Goal: Transaction & Acquisition: Purchase product/service

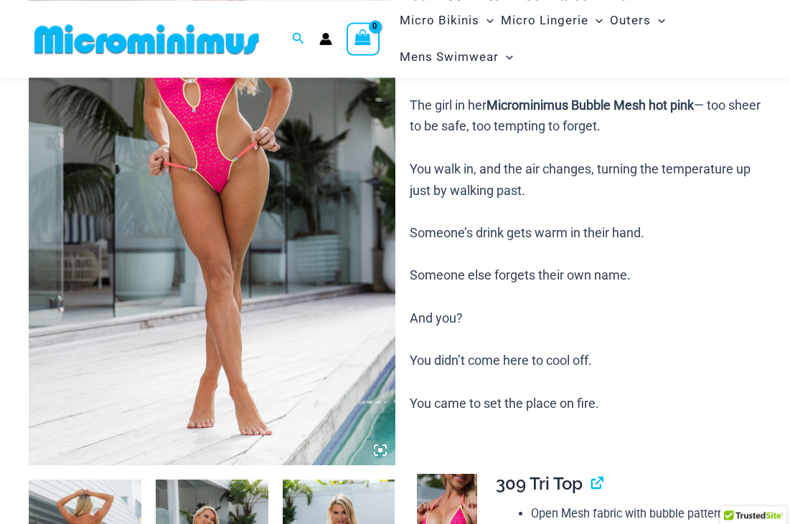
scroll to position [204, 0]
click at [377, 448] on icon at bounding box center [380, 450] width 13 height 13
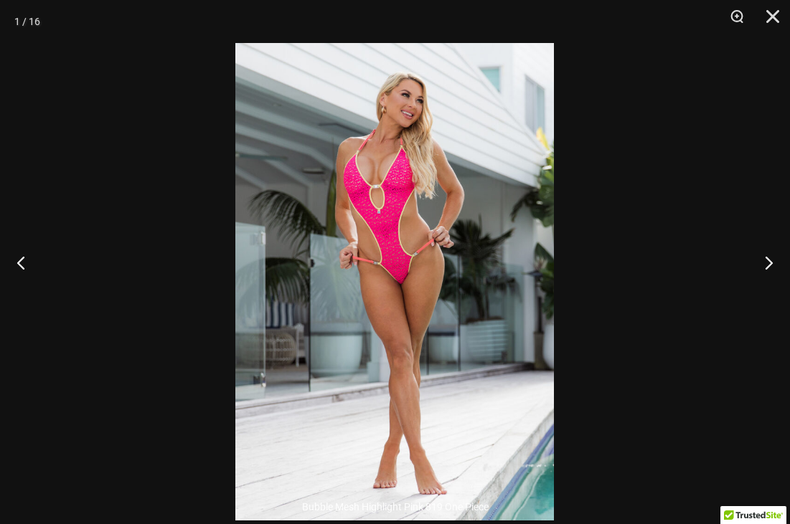
click at [772, 272] on button "Next" at bounding box center [763, 263] width 54 height 72
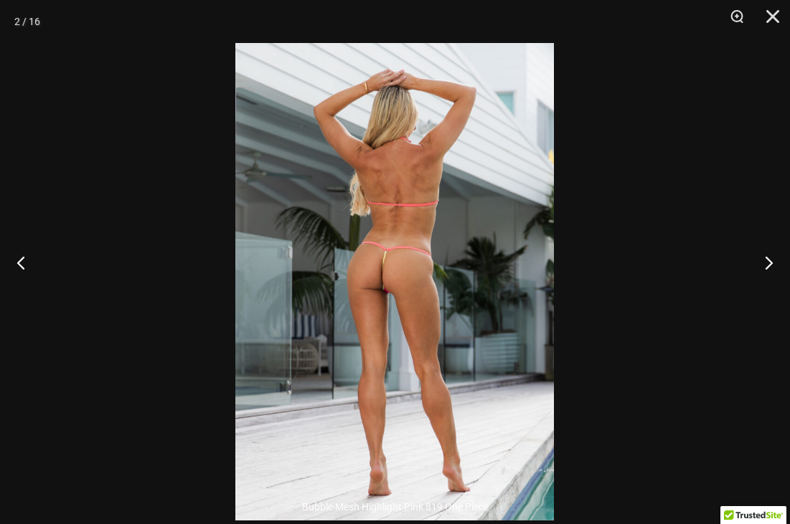
click at [774, 269] on button "Next" at bounding box center [763, 263] width 54 height 72
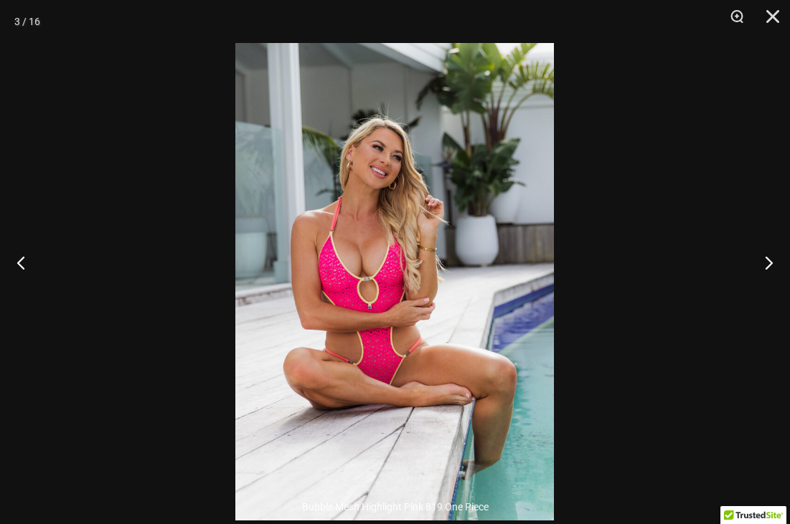
click at [773, 268] on button "Next" at bounding box center [763, 263] width 54 height 72
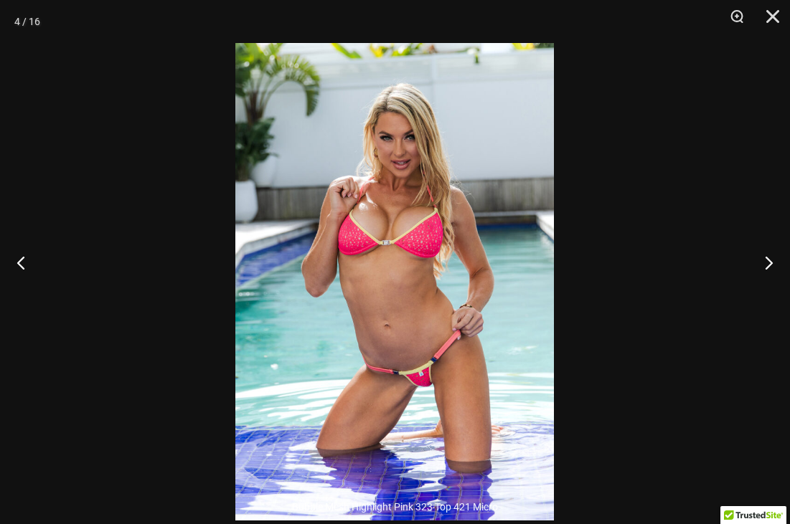
click at [776, 269] on button "Next" at bounding box center [763, 263] width 54 height 72
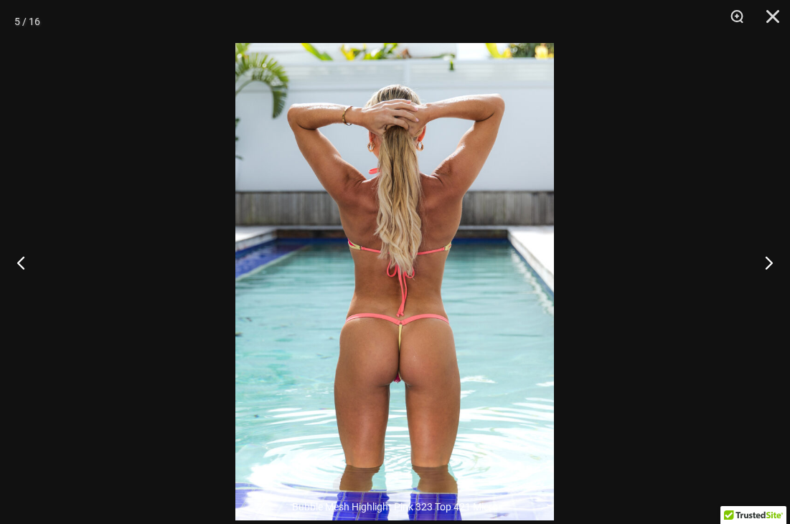
click at [769, 271] on button "Next" at bounding box center [763, 263] width 54 height 72
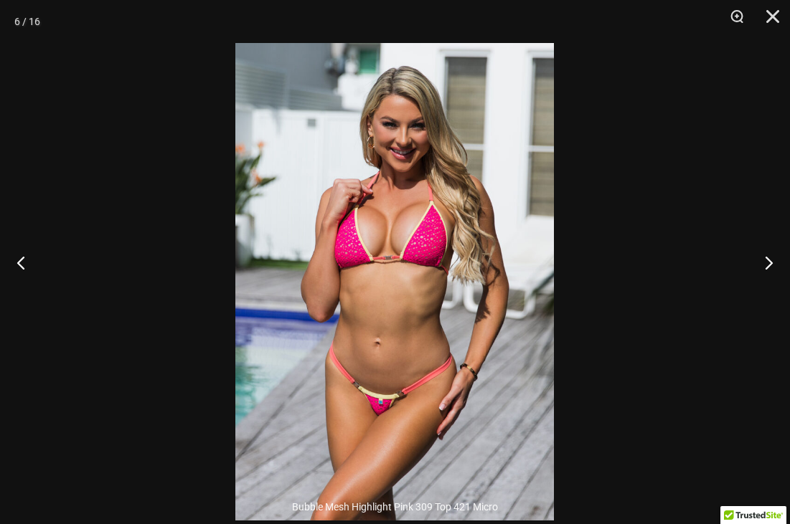
click at [776, 269] on button "Next" at bounding box center [763, 263] width 54 height 72
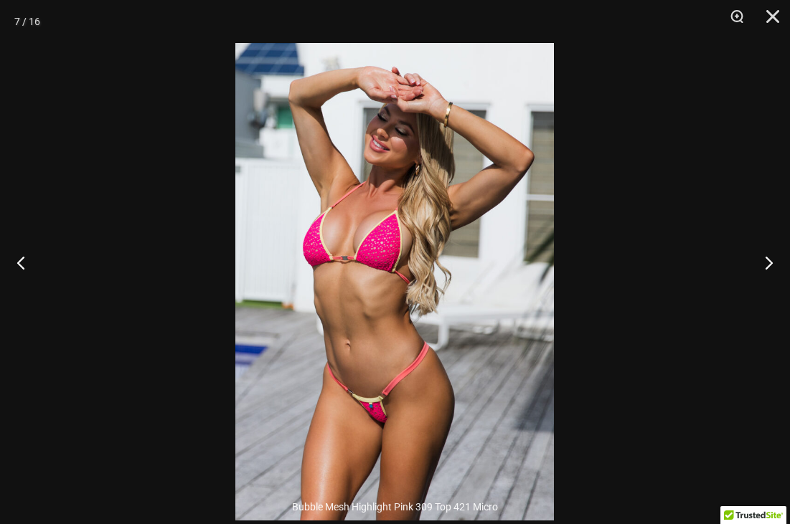
click at [772, 271] on button "Next" at bounding box center [763, 263] width 54 height 72
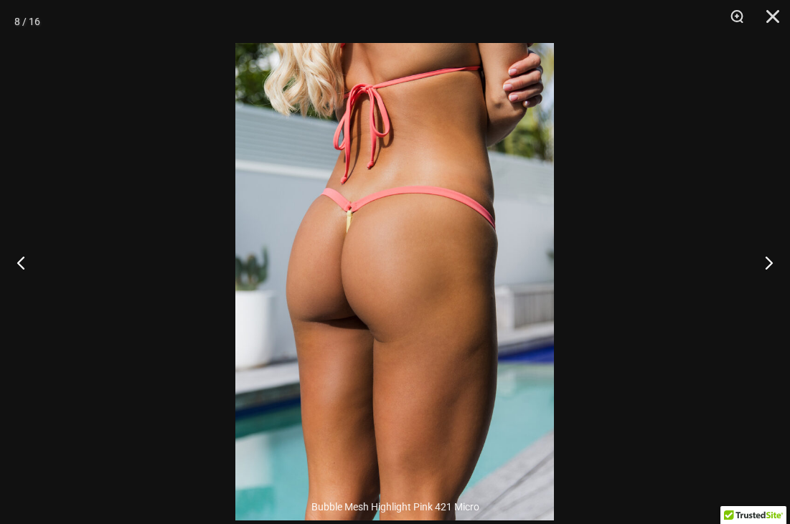
click at [776, 270] on button "Next" at bounding box center [763, 263] width 54 height 72
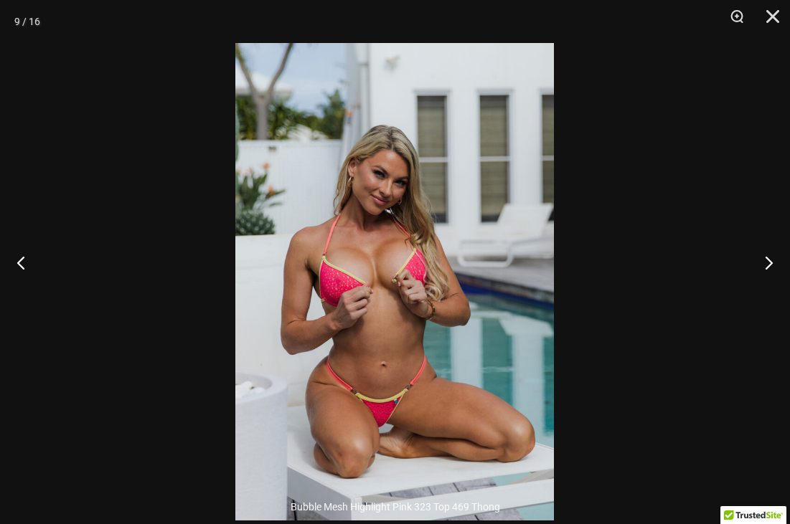
click at [780, 270] on button "Next" at bounding box center [763, 263] width 54 height 72
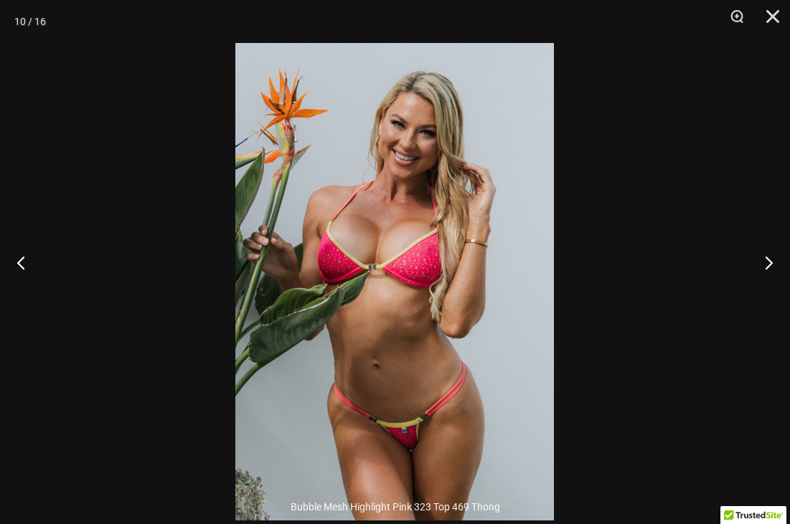
click at [776, 270] on button "Next" at bounding box center [763, 263] width 54 height 72
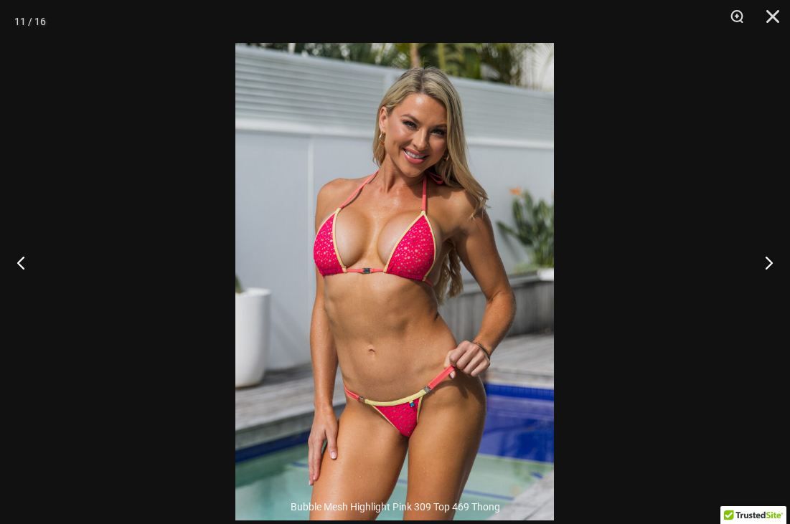
click at [772, 273] on button "Next" at bounding box center [763, 263] width 54 height 72
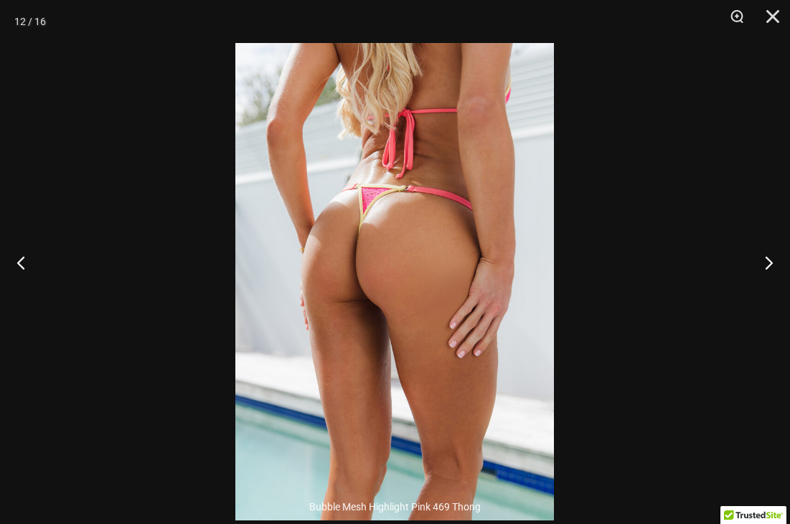
click at [773, 273] on button "Next" at bounding box center [763, 263] width 54 height 72
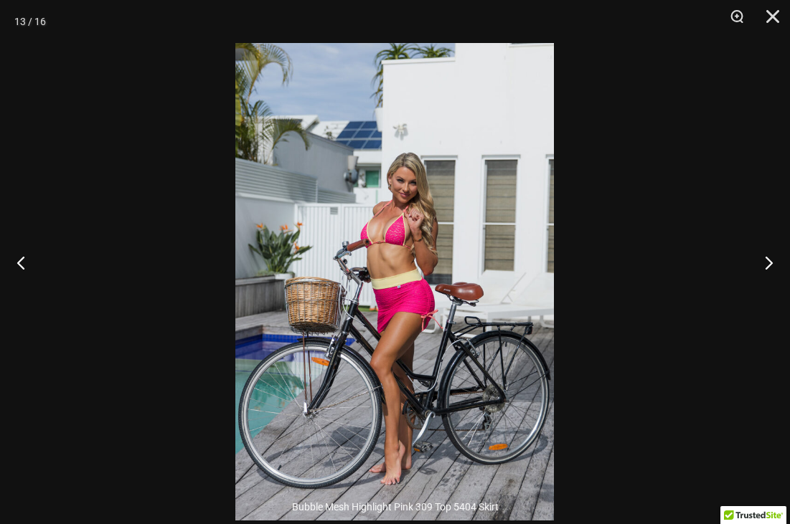
click at [772, 275] on button "Next" at bounding box center [763, 263] width 54 height 72
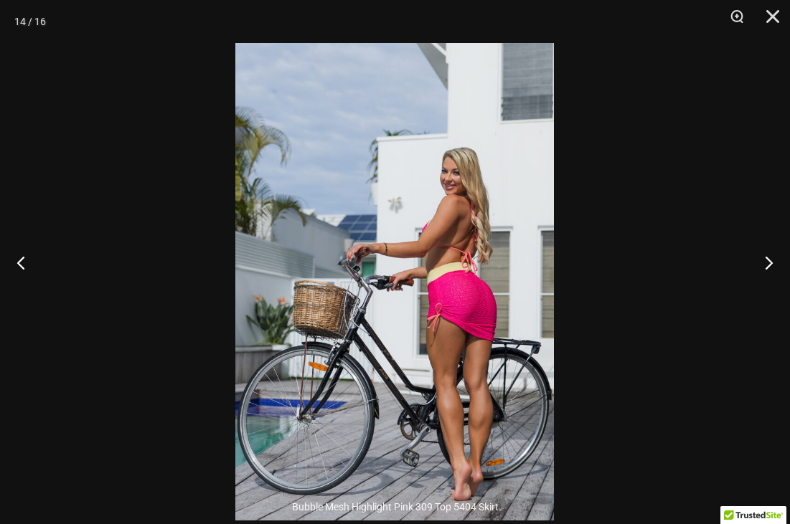
click at [773, 273] on button "Next" at bounding box center [763, 263] width 54 height 72
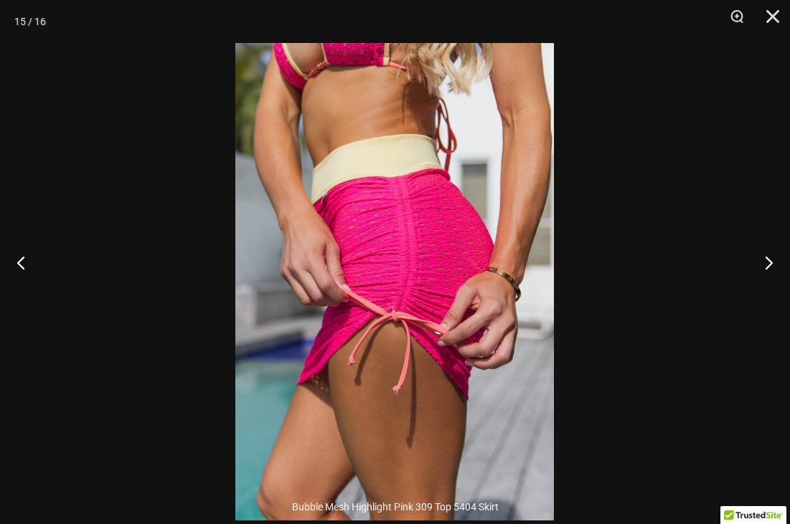
click at [773, 270] on button "Next" at bounding box center [763, 263] width 54 height 72
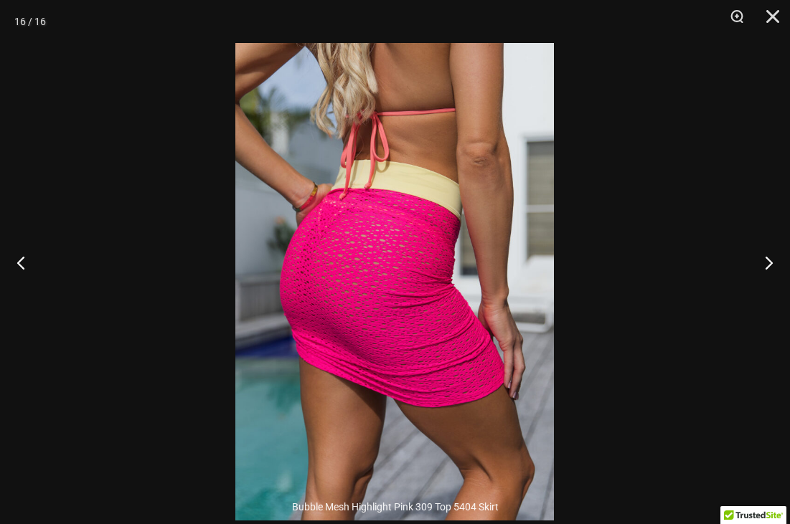
click at [768, 269] on button "Next" at bounding box center [763, 263] width 54 height 72
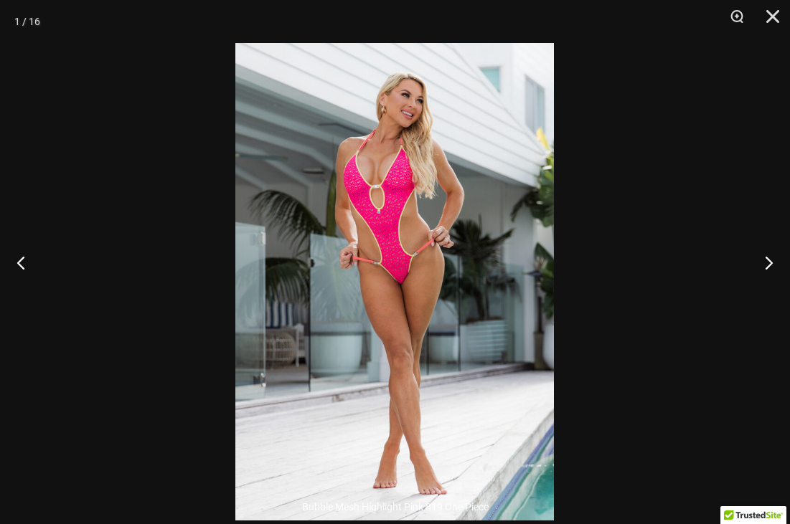
click at [773, 289] on button "Next" at bounding box center [763, 263] width 54 height 72
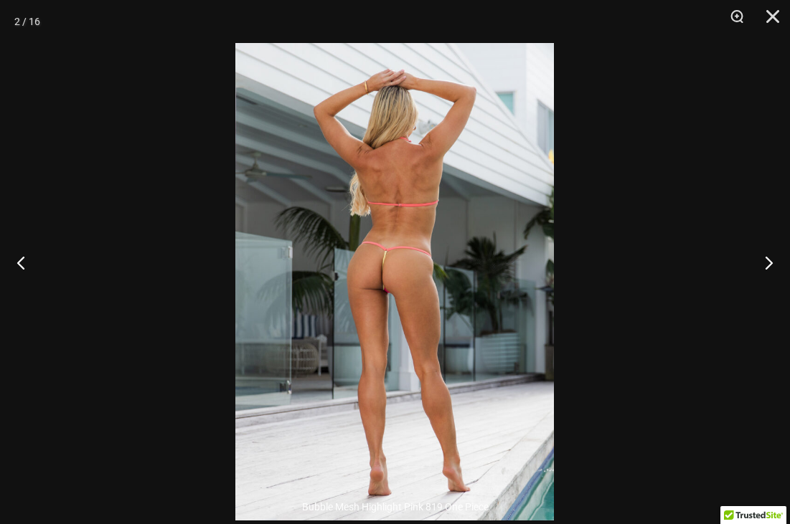
click at [772, 289] on button "Next" at bounding box center [763, 263] width 54 height 72
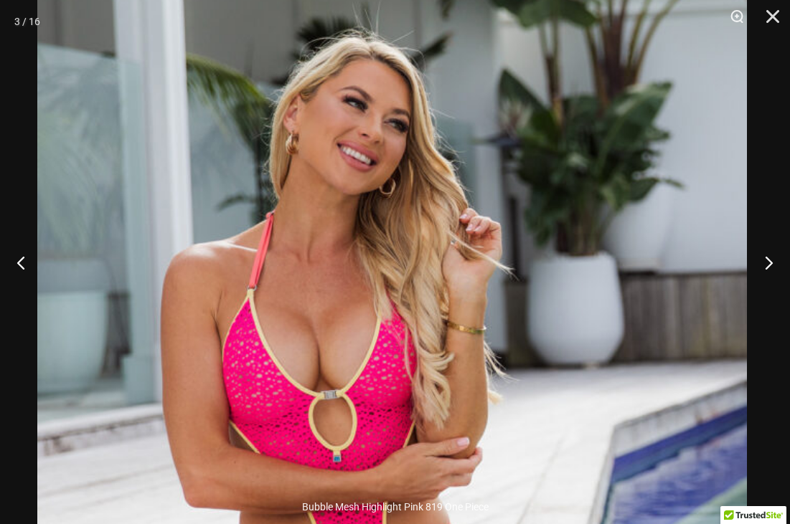
click at [771, 286] on button "Next" at bounding box center [763, 263] width 54 height 72
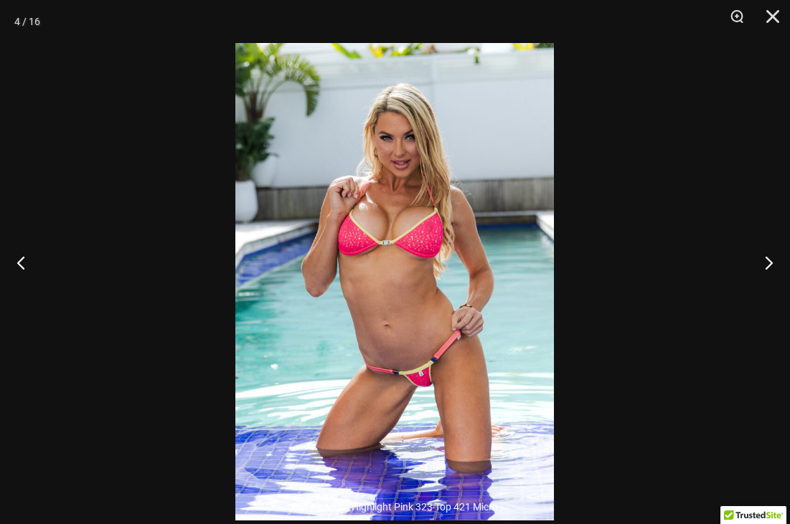
click at [773, 280] on button "Next" at bounding box center [763, 263] width 54 height 72
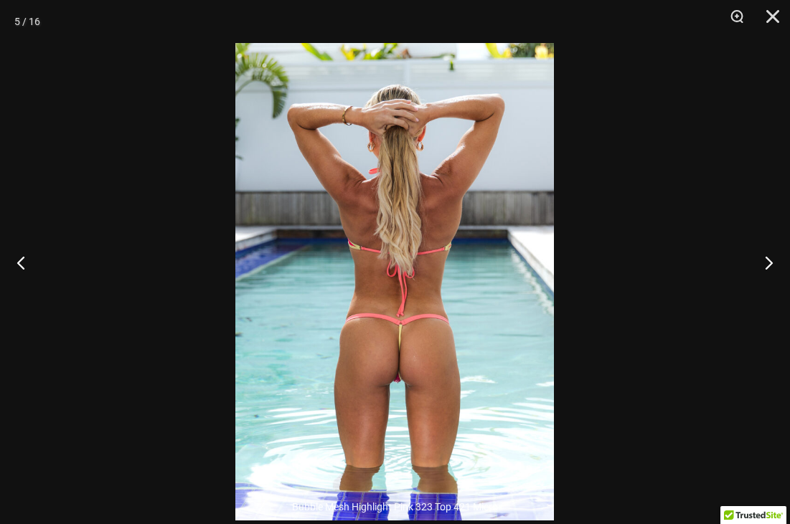
click at [774, 282] on button "Next" at bounding box center [763, 263] width 54 height 72
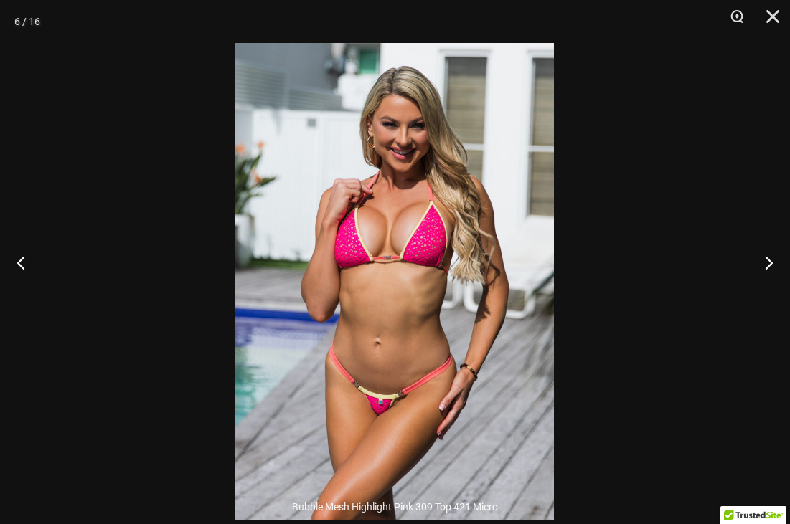
click at [780, 269] on button "Next" at bounding box center [763, 263] width 54 height 72
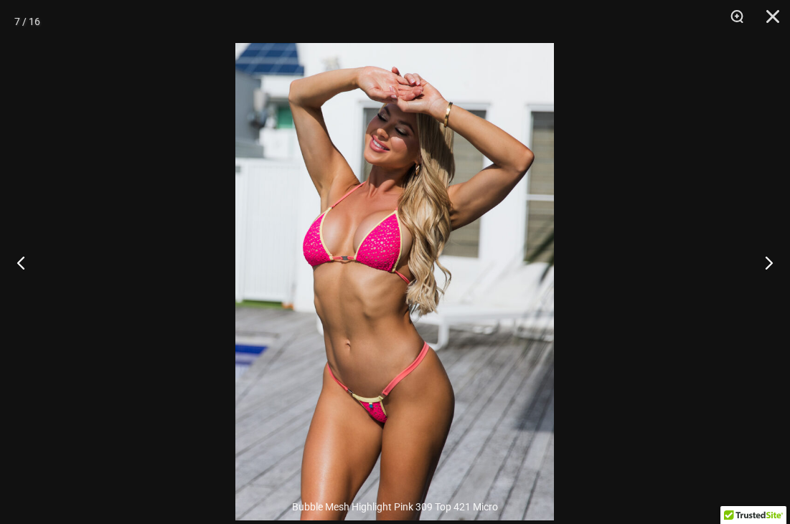
click at [777, 268] on button "Next" at bounding box center [763, 263] width 54 height 72
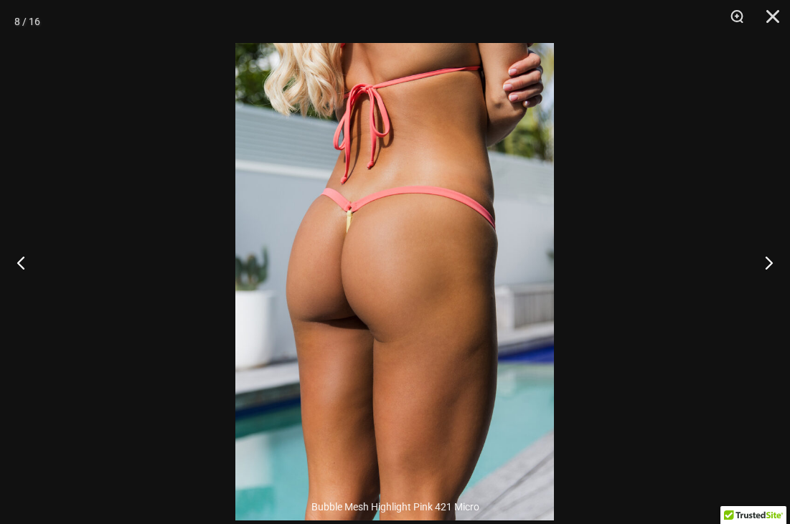
click at [779, 267] on button "Next" at bounding box center [763, 263] width 54 height 72
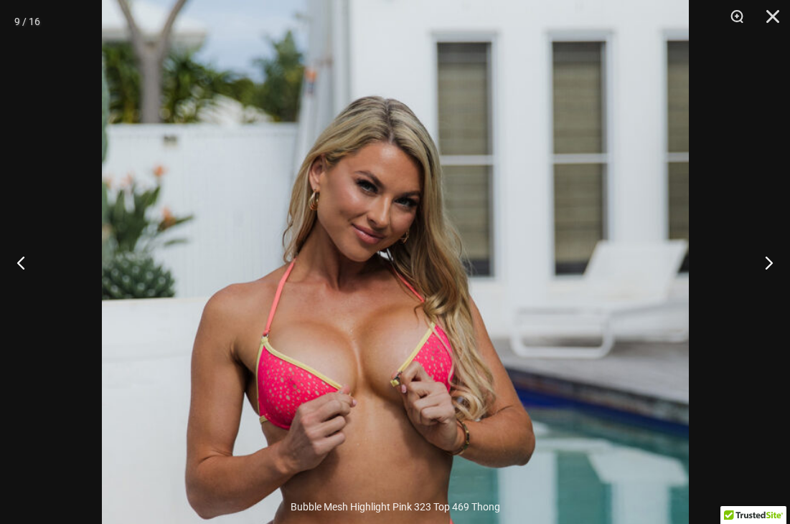
click at [777, 280] on button "Next" at bounding box center [763, 263] width 54 height 72
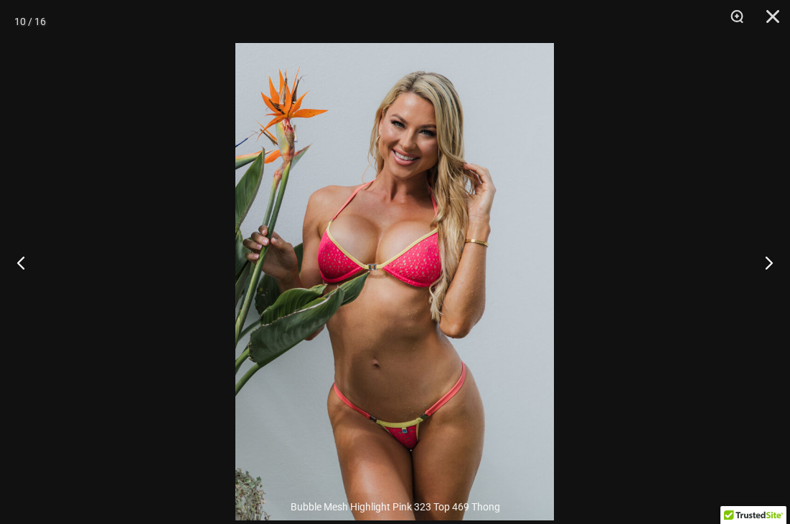
click at [775, 276] on button "Next" at bounding box center [763, 263] width 54 height 72
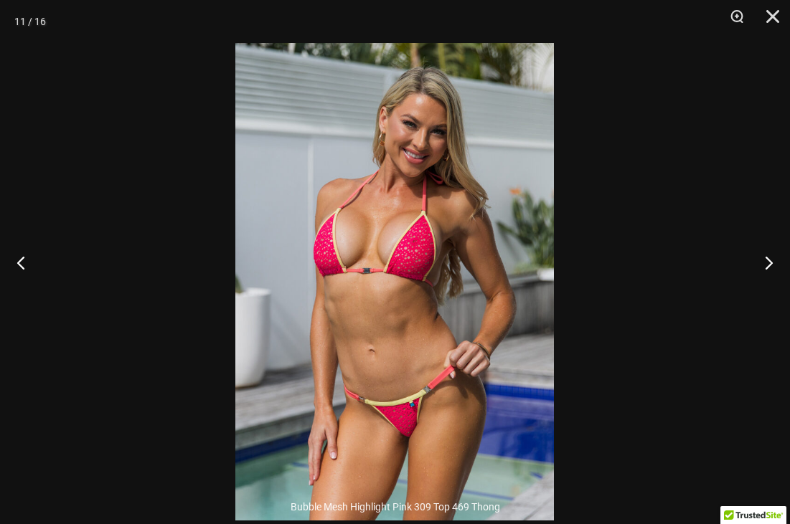
click at [778, 275] on button "Next" at bounding box center [763, 263] width 54 height 72
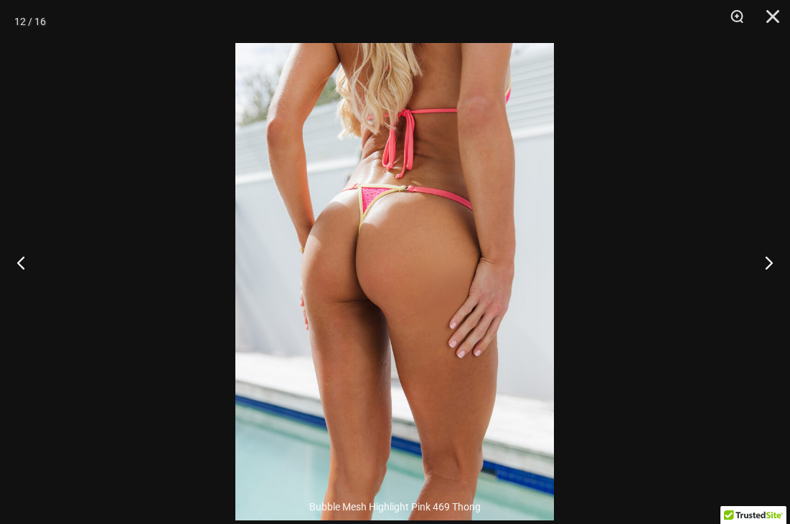
click at [775, 276] on button "Next" at bounding box center [763, 263] width 54 height 72
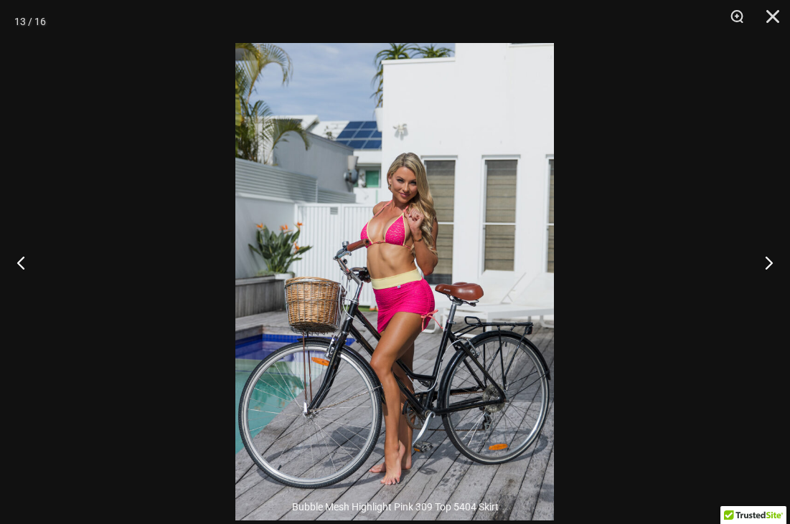
click at [16, 290] on button "Previous" at bounding box center [27, 263] width 54 height 72
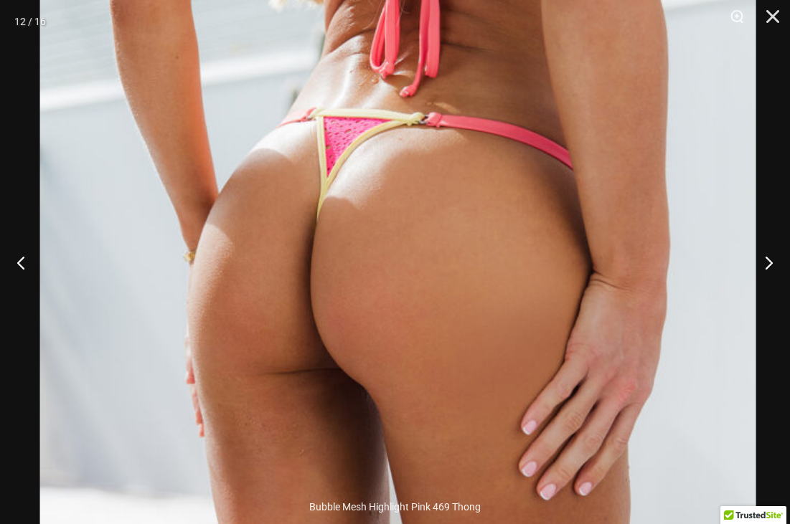
click at [784, 283] on button "Next" at bounding box center [763, 263] width 54 height 72
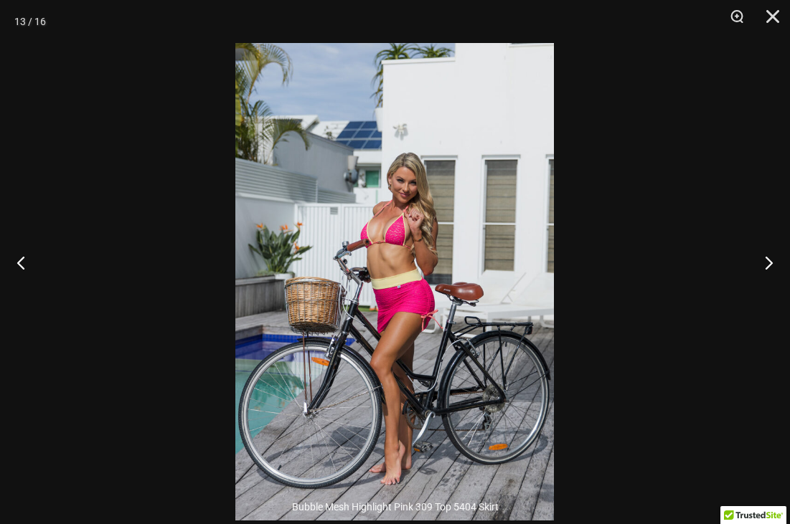
click at [786, 278] on button "Next" at bounding box center [763, 263] width 54 height 72
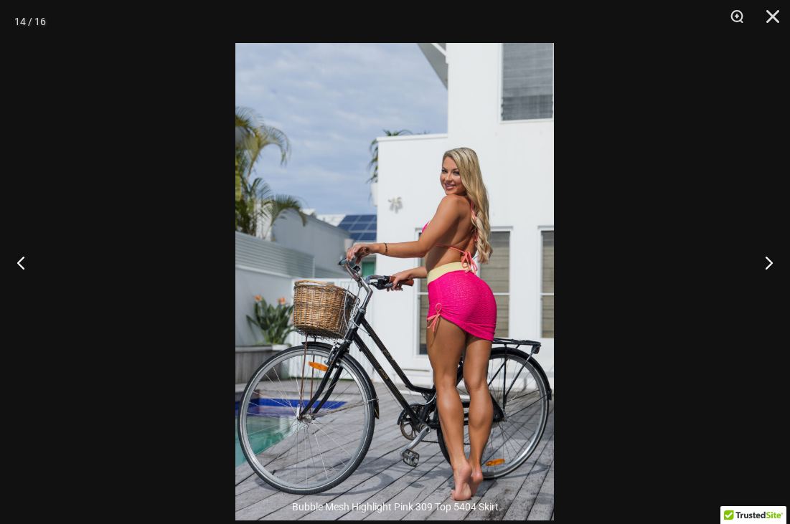
click at [782, 280] on button "Next" at bounding box center [763, 263] width 54 height 72
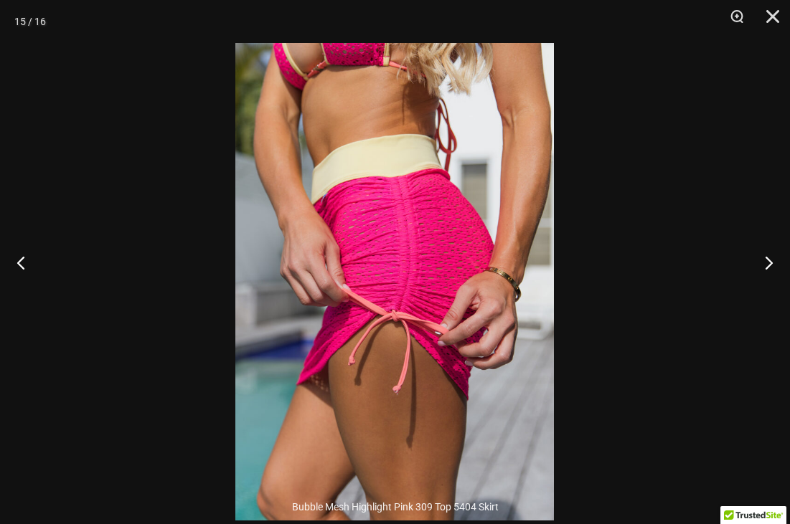
click at [778, 280] on button "Next" at bounding box center [763, 263] width 54 height 72
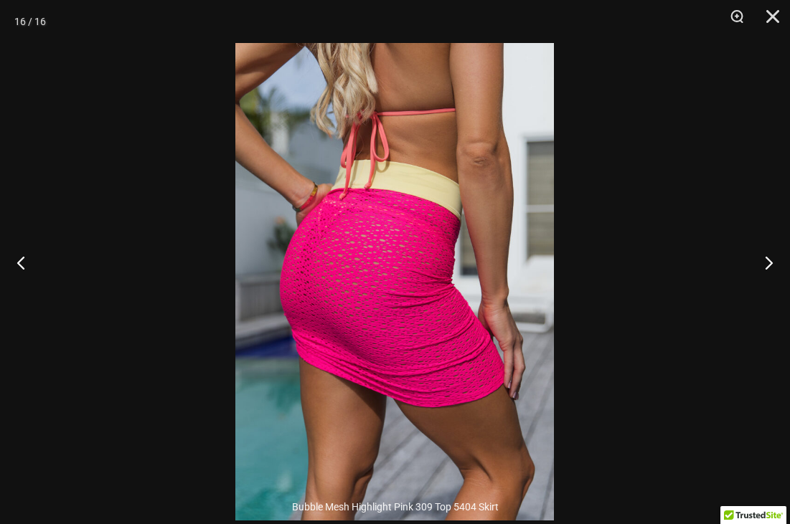
click at [774, 282] on button "Next" at bounding box center [763, 263] width 54 height 72
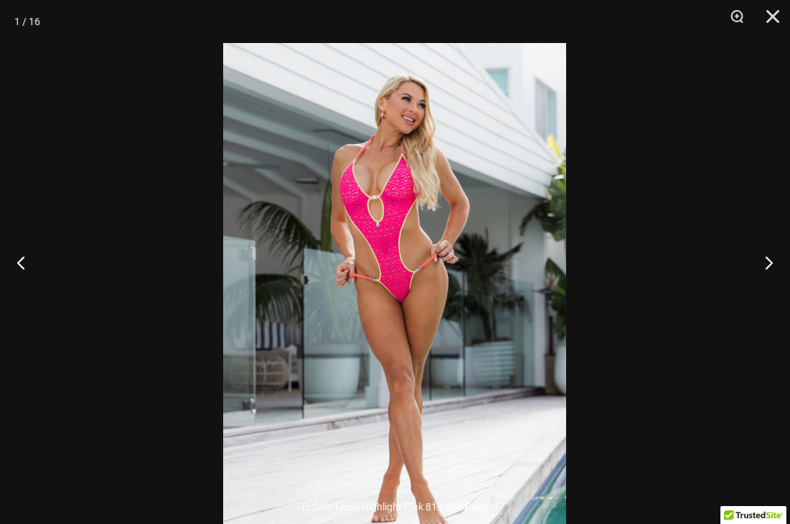
click at [765, 290] on button "Next" at bounding box center [763, 263] width 54 height 72
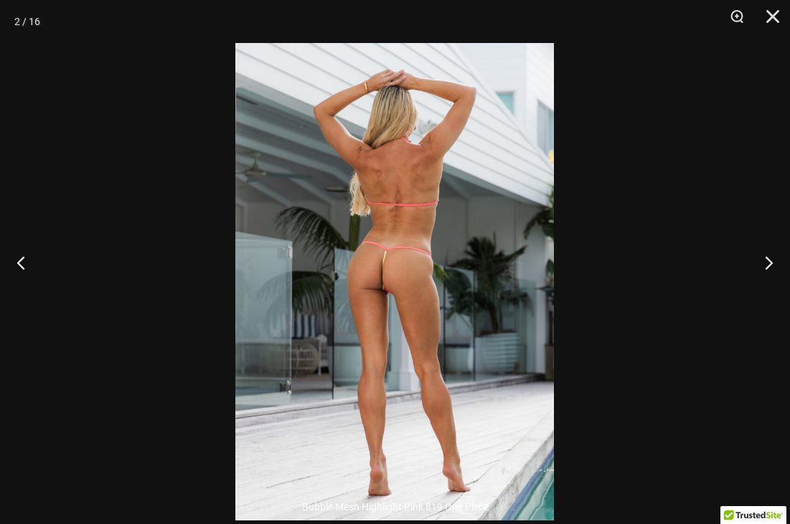
scroll to position [0, 0]
click at [776, 16] on button "Close" at bounding box center [768, 21] width 36 height 43
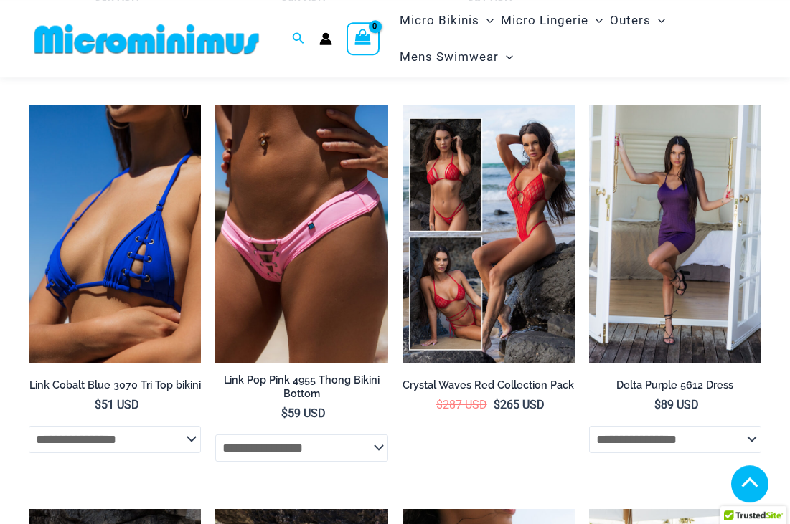
scroll to position [4727, 0]
click at [717, 374] on div "**********" at bounding box center [675, 414] width 172 height 80
click at [589, 105] on img at bounding box center [589, 105] width 0 height 0
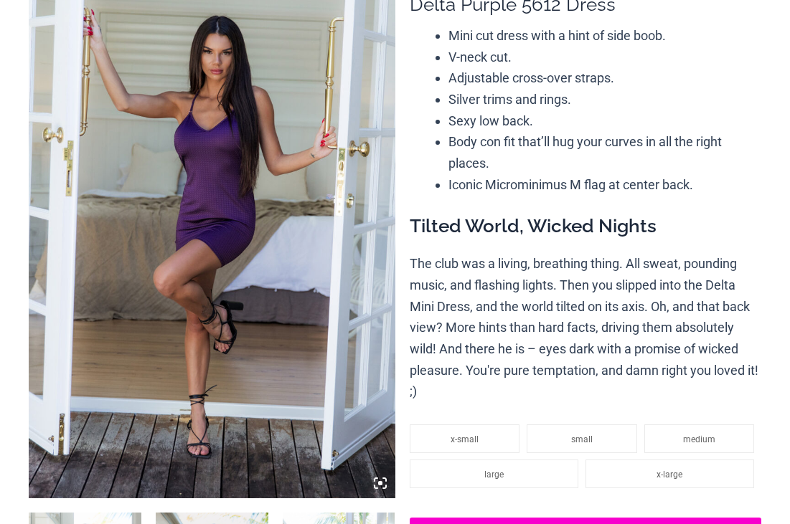
scroll to position [185, 0]
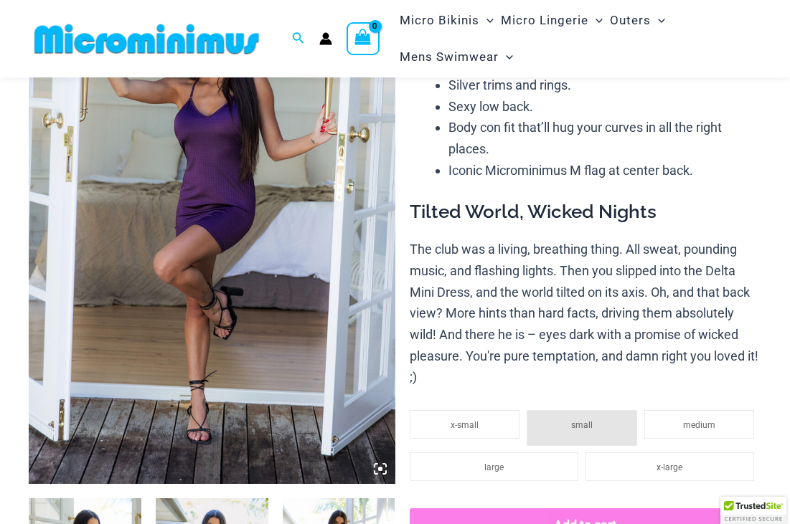
click at [161, 446] on img at bounding box center [212, 210] width 367 height 550
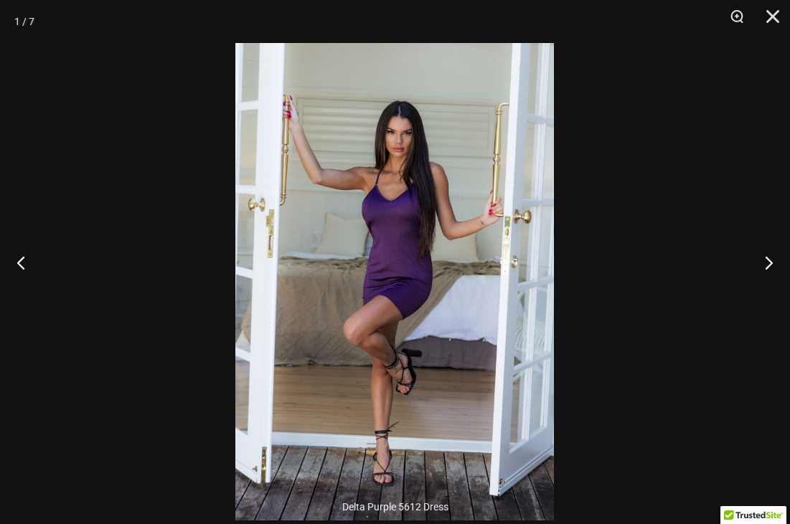
click at [780, 298] on button "Next" at bounding box center [763, 263] width 54 height 72
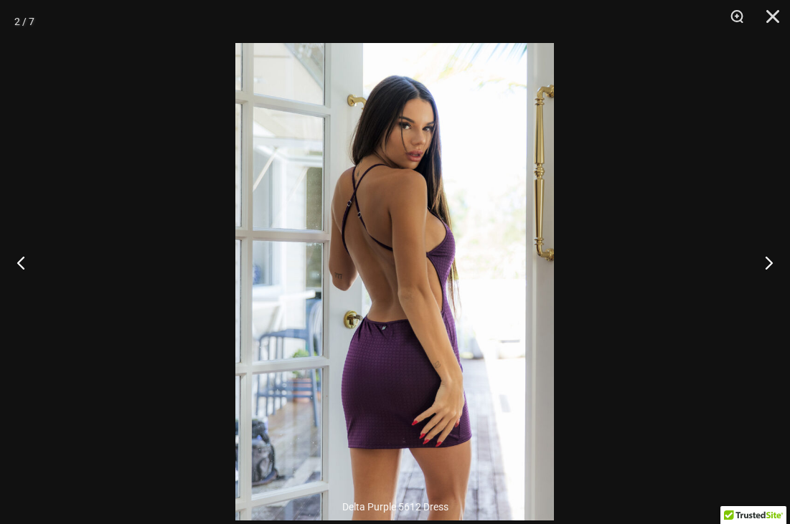
click at [765, 285] on button "Next" at bounding box center [763, 263] width 54 height 72
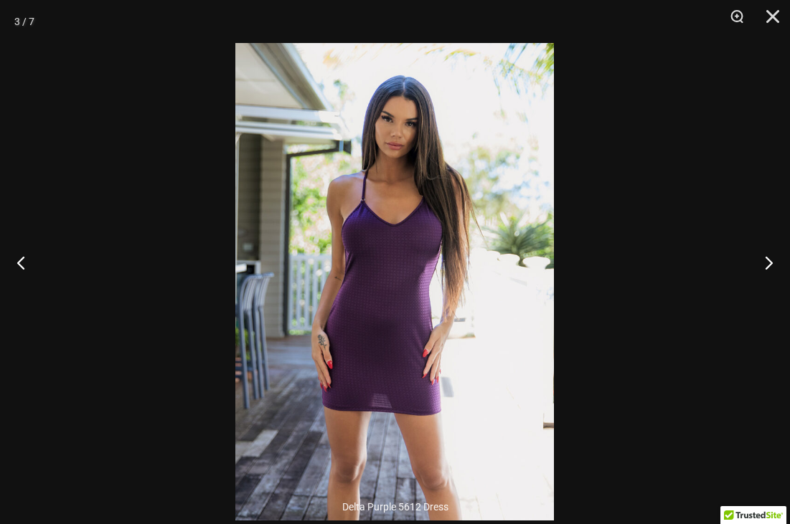
click at [763, 284] on button "Next" at bounding box center [763, 263] width 54 height 72
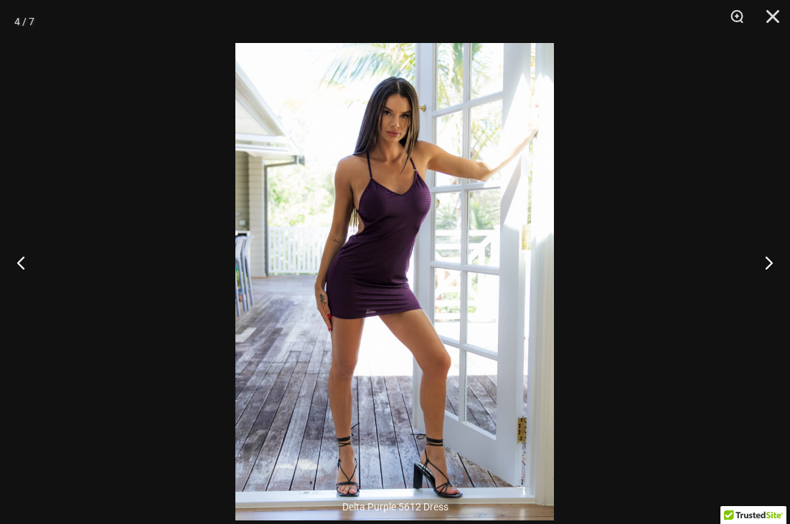
click at [768, 293] on button "Next" at bounding box center [763, 263] width 54 height 72
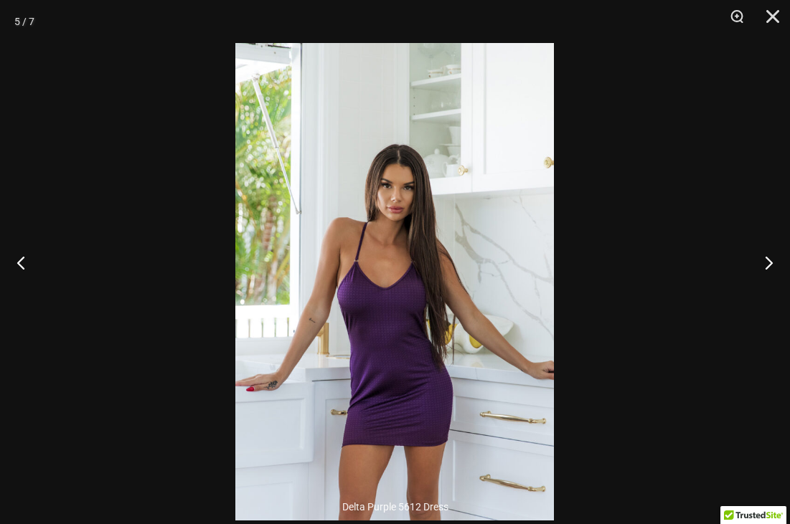
click at [770, 285] on button "Next" at bounding box center [763, 263] width 54 height 72
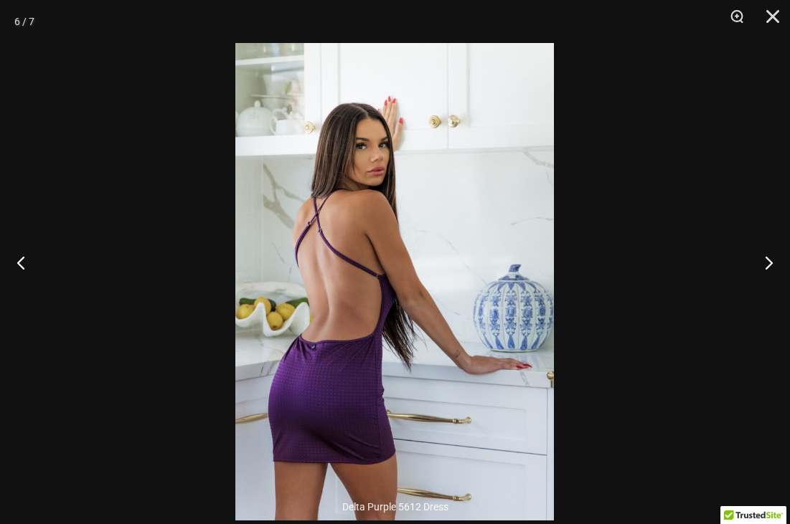
click at [768, 283] on button "Next" at bounding box center [763, 263] width 54 height 72
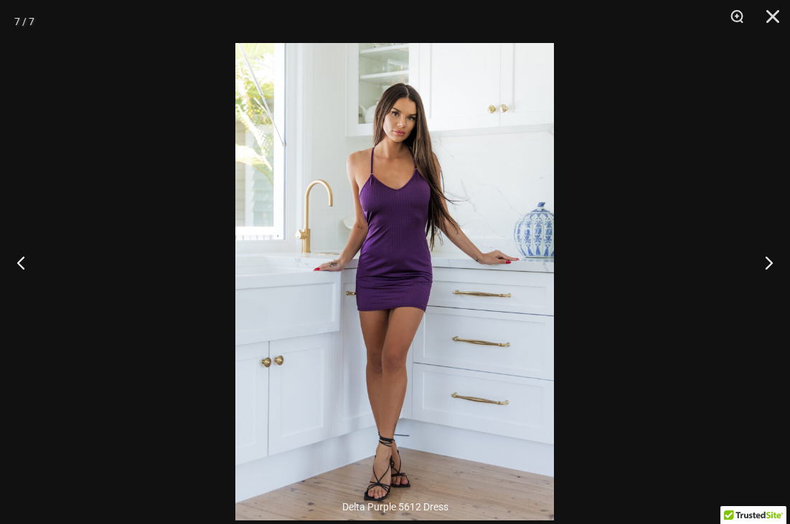
click at [765, 292] on button "Next" at bounding box center [763, 263] width 54 height 72
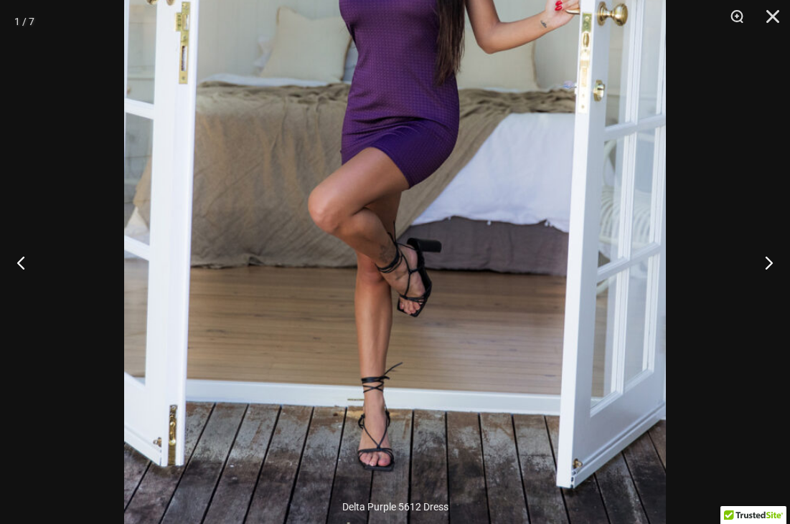
click at [770, 284] on button "Next" at bounding box center [763, 263] width 54 height 72
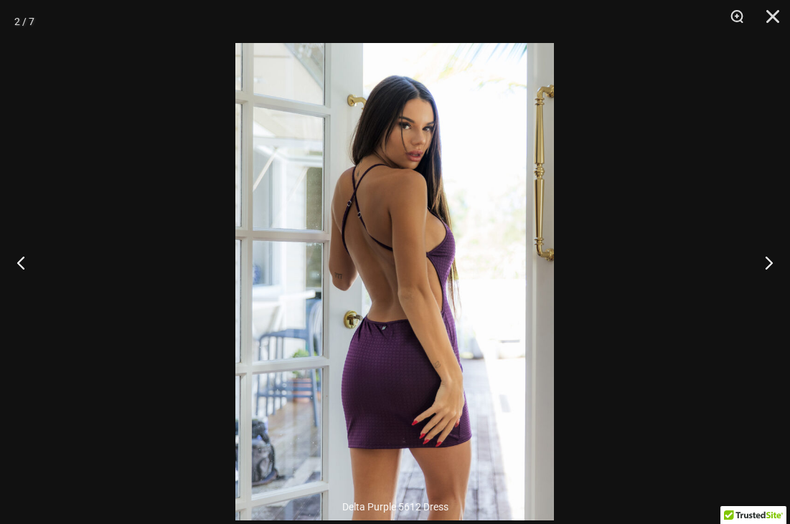
click at [770, 283] on button "Next" at bounding box center [763, 263] width 54 height 72
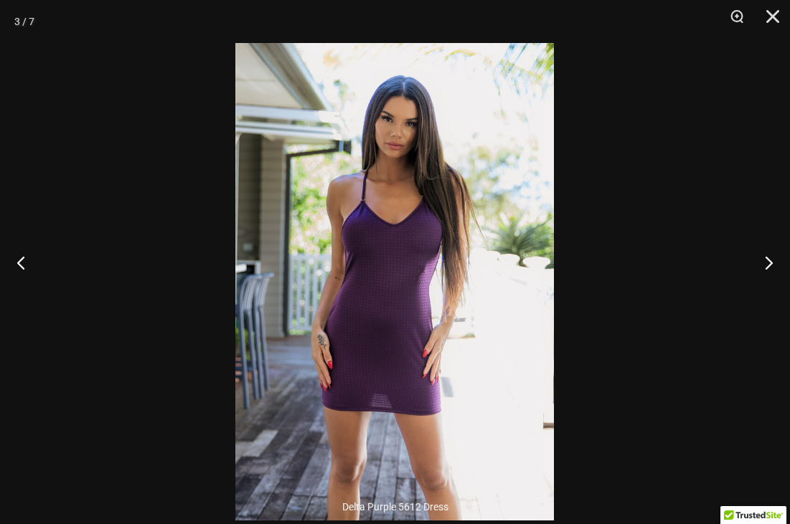
click at [772, 281] on button "Next" at bounding box center [763, 263] width 54 height 72
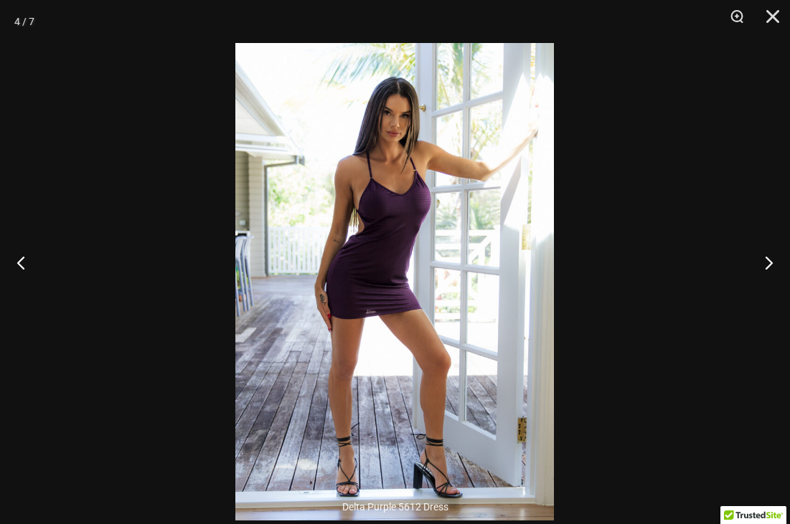
click at [768, 280] on button "Next" at bounding box center [763, 263] width 54 height 72
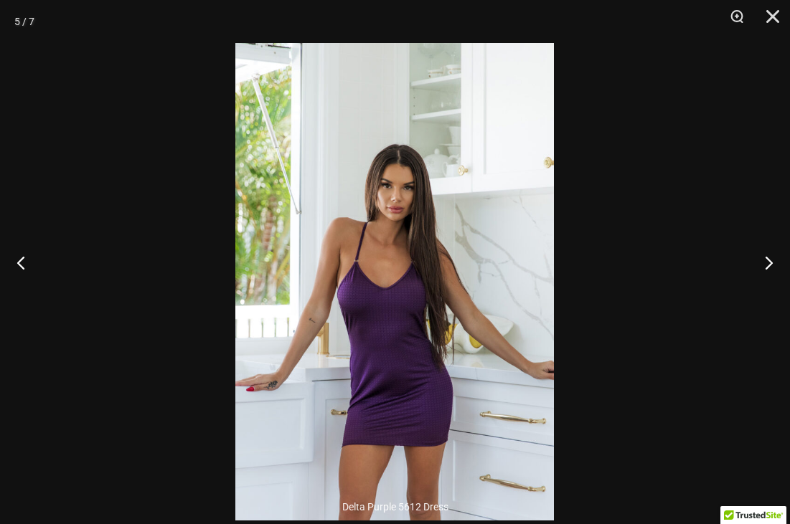
click at [766, 280] on button "Next" at bounding box center [763, 263] width 54 height 72
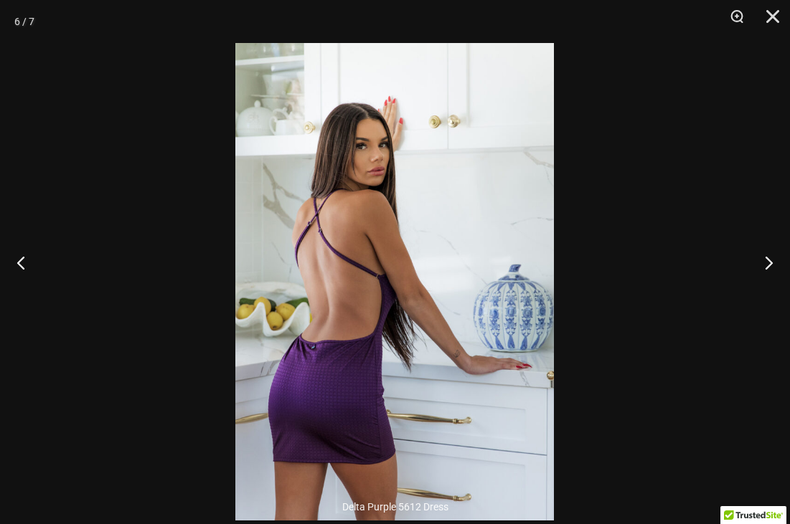
click at [769, 279] on button "Next" at bounding box center [763, 263] width 54 height 72
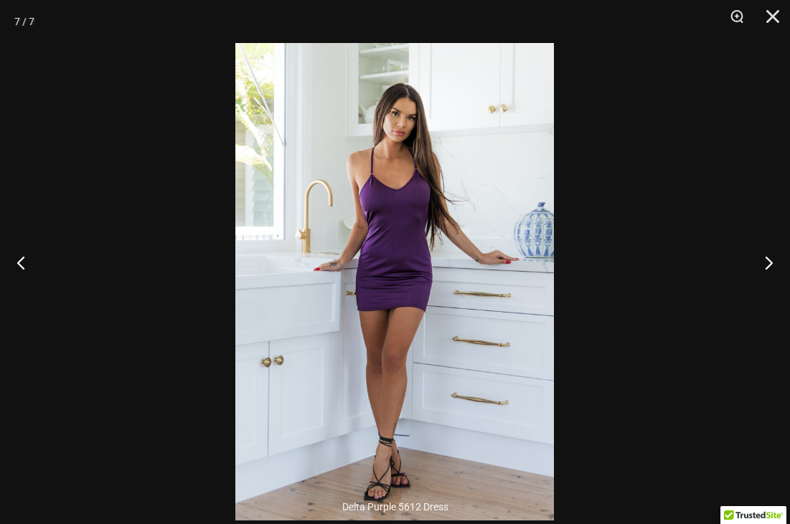
click at [769, 278] on button "Next" at bounding box center [763, 263] width 54 height 72
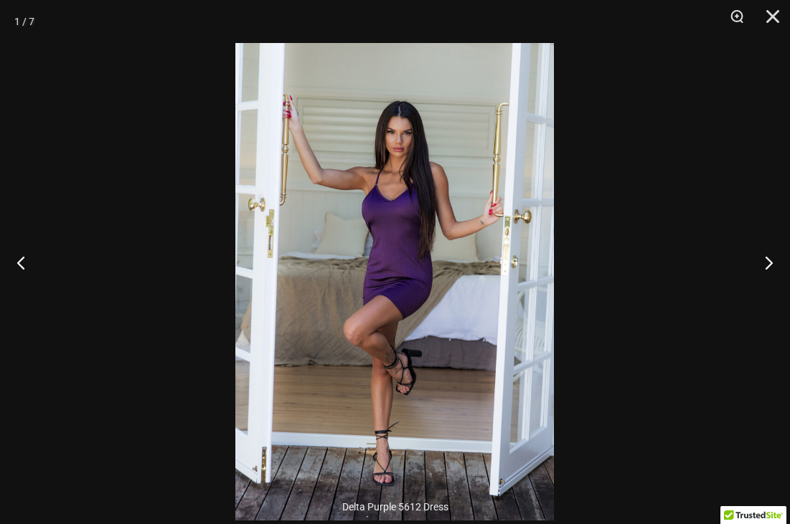
click at [770, 13] on button "Close" at bounding box center [768, 21] width 36 height 43
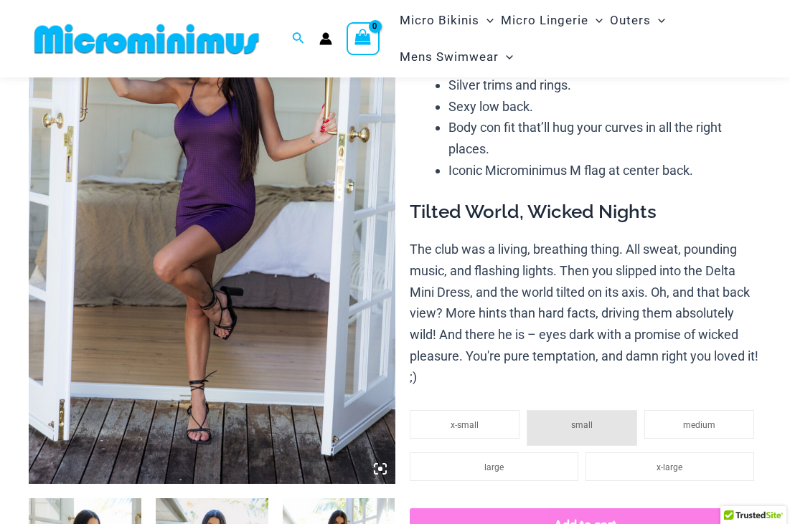
scroll to position [225, 0]
